Goal: Check status: Check status

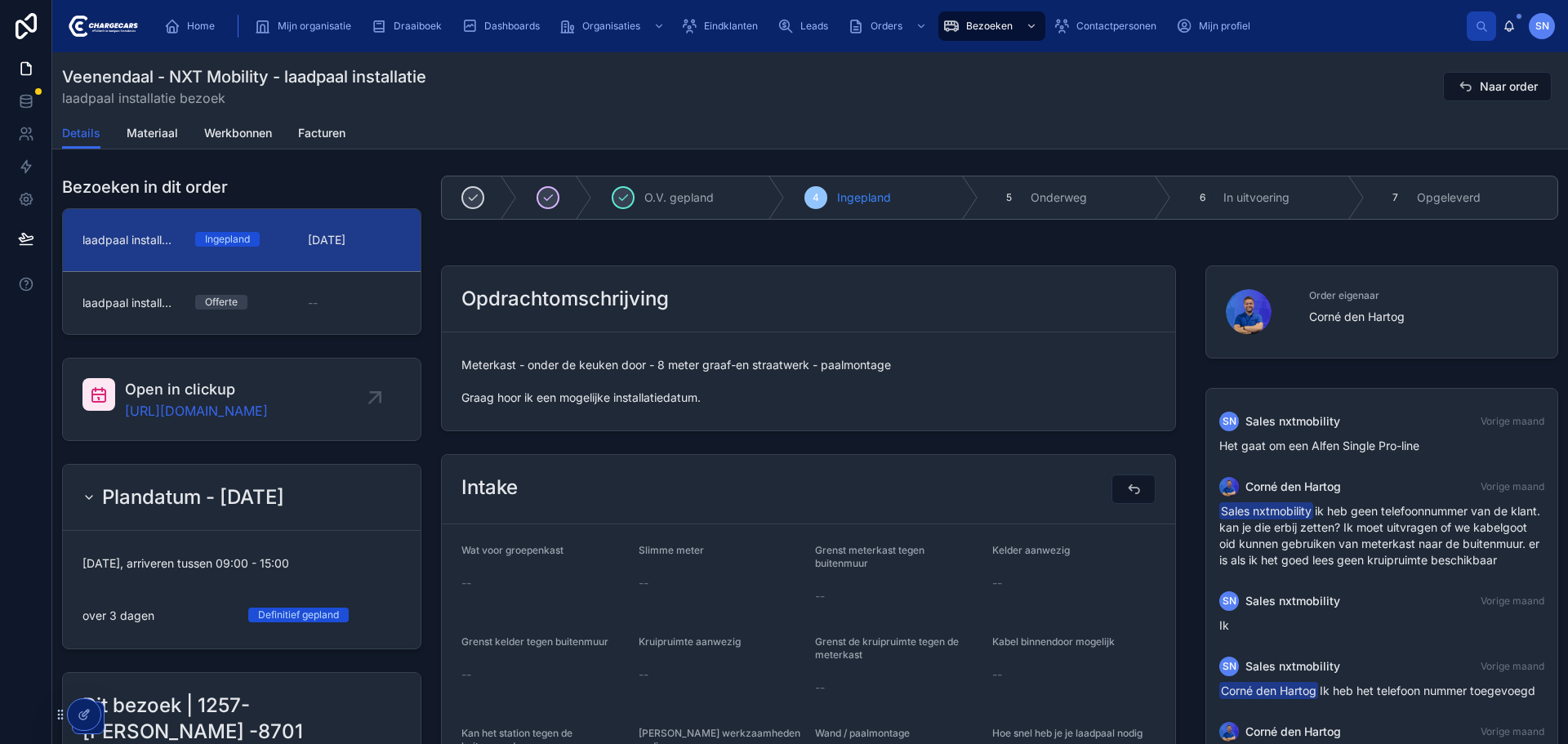
scroll to position [185, 0]
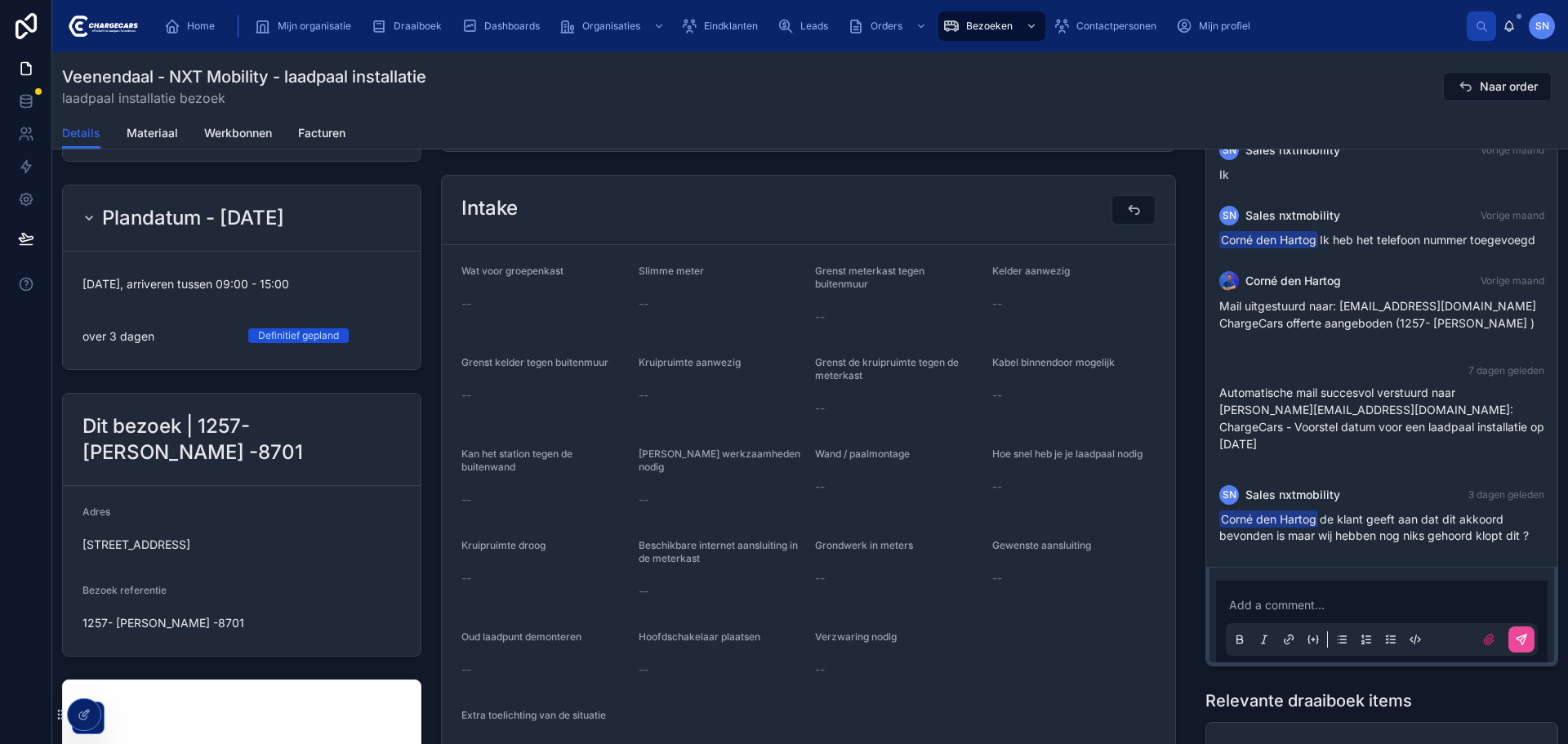
click at [807, 155] on div "Opdrachtomschrijving Meterkast - onder de keuken door - 8 meter graaf-en straat…" at bounding box center [809, 69] width 755 height 179
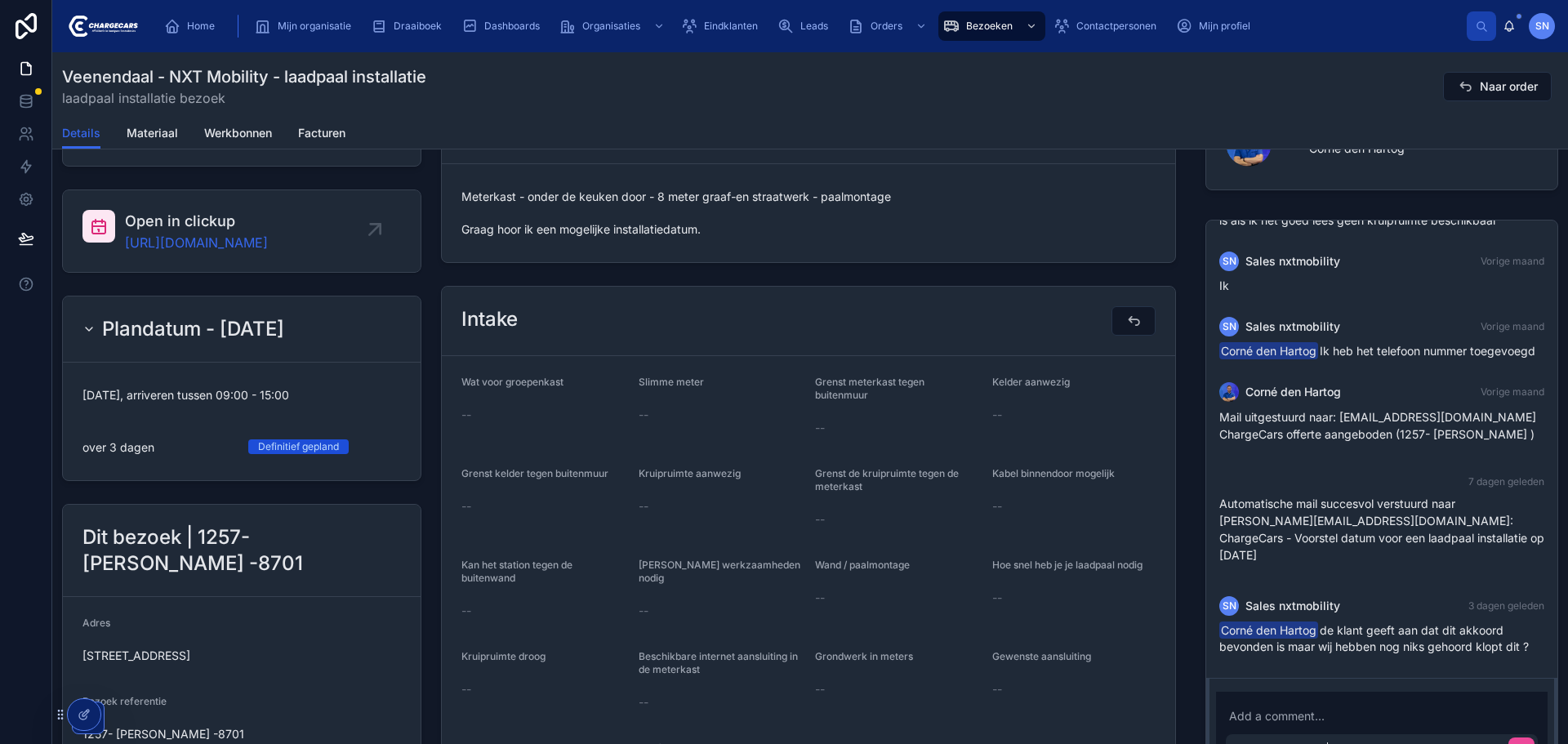
scroll to position [0, 0]
